Goal: Task Accomplishment & Management: Manage account settings

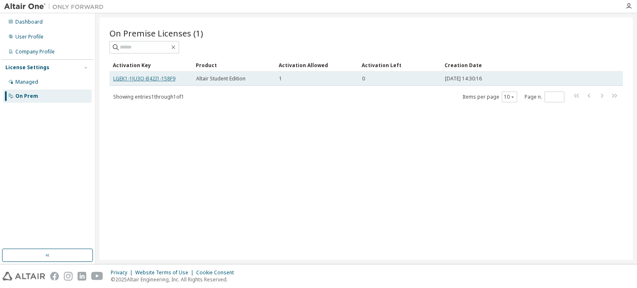
click at [138, 81] on link "LGEK1-1JU3O-B42I1-158F9" at bounding box center [144, 78] width 62 height 7
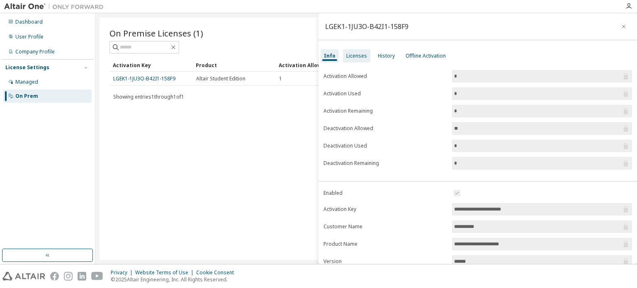
click at [353, 60] on div "Licenses" at bounding box center [356, 55] width 27 height 13
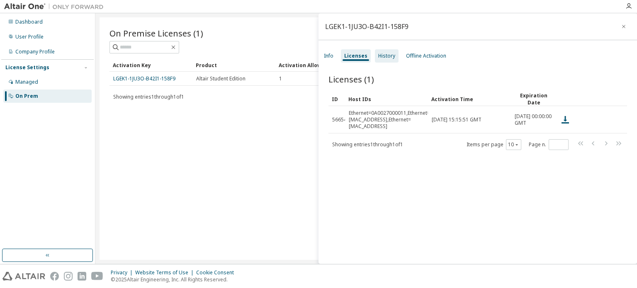
click at [395, 55] on div "History" at bounding box center [387, 55] width 24 height 13
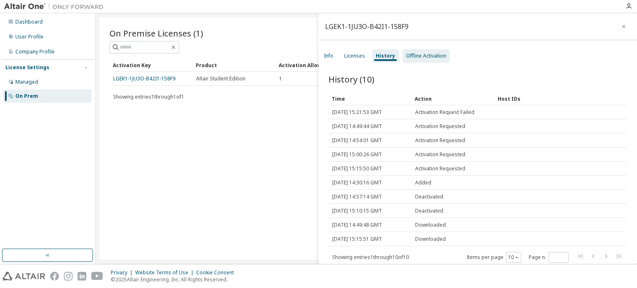
click at [413, 59] on div "Offline Activation" at bounding box center [426, 55] width 47 height 13
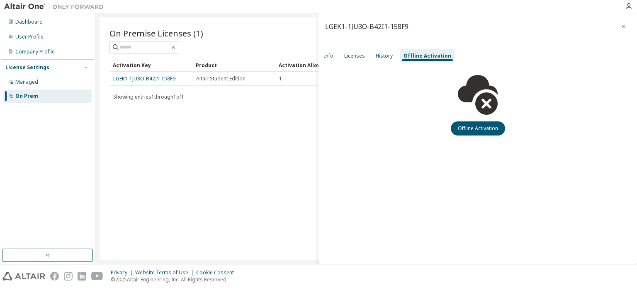
click at [625, 25] on icon "button" at bounding box center [624, 26] width 6 height 7
